Goal: Communication & Community: Share content

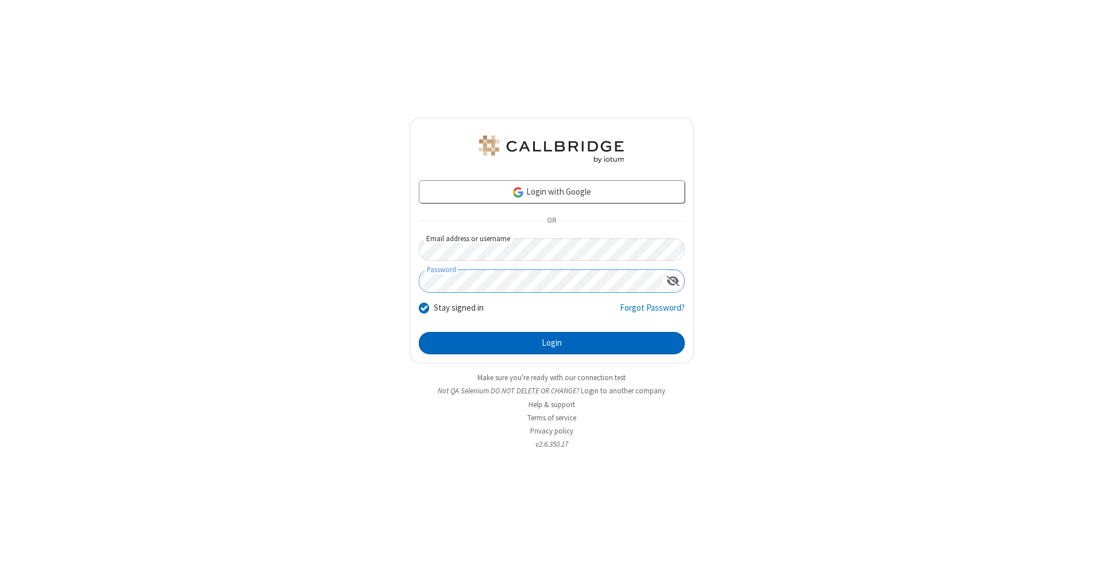
click at [551, 343] on button "Login" at bounding box center [552, 343] width 266 height 23
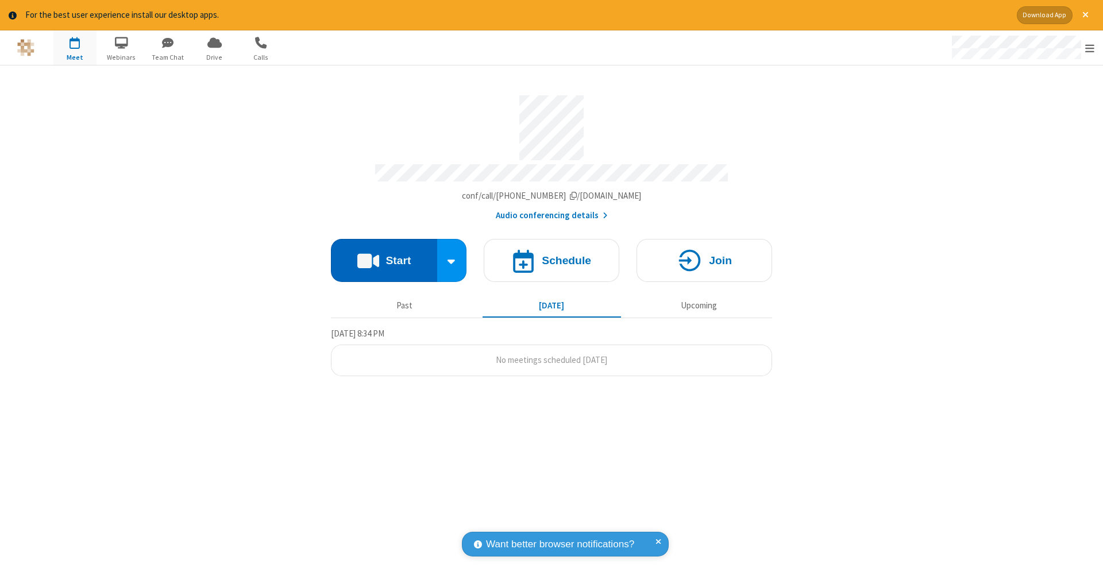
click at [384, 254] on button "Start" at bounding box center [384, 260] width 106 height 43
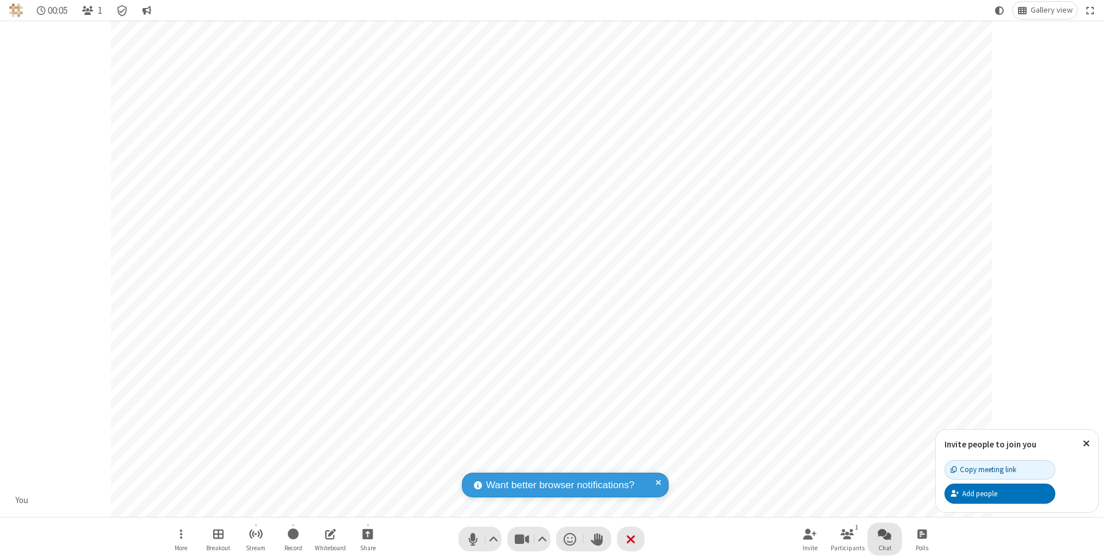
click at [884, 534] on span "Open chat" at bounding box center [885, 534] width 14 height 14
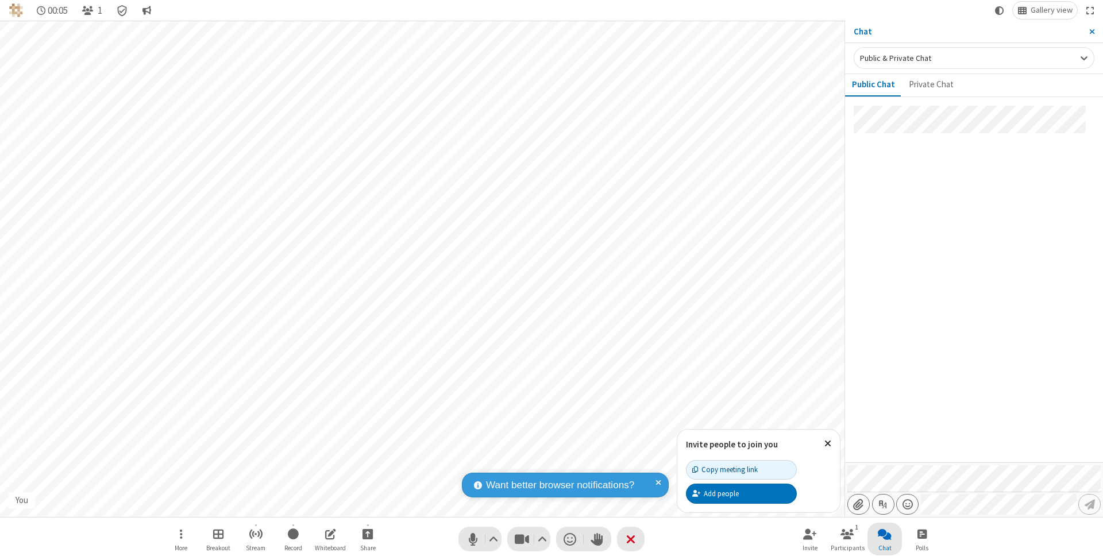
type input "C:\fakepath\doc_test.docx"
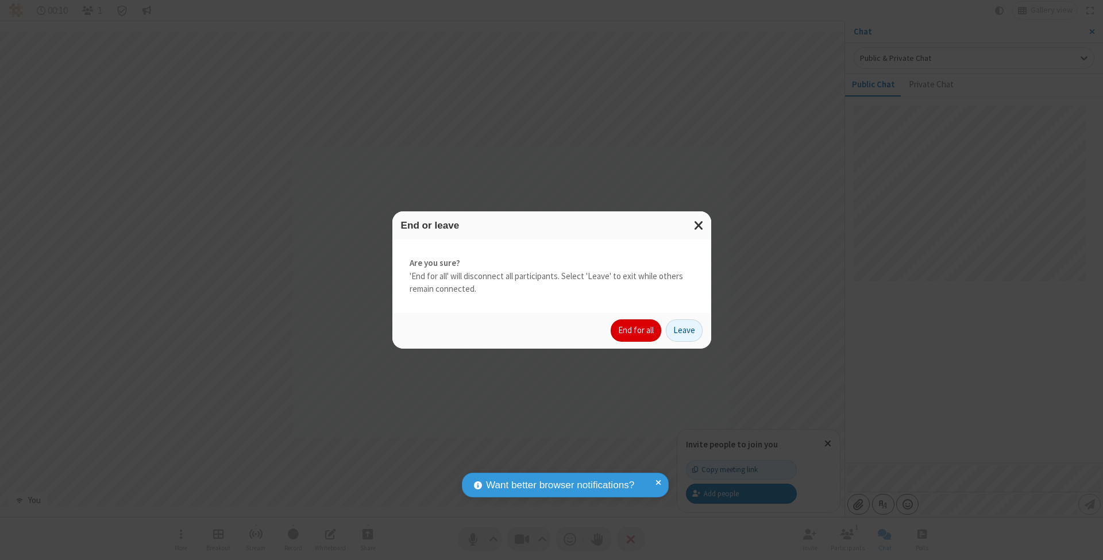
click at [636, 330] on button "End for all" at bounding box center [636, 330] width 51 height 23
